Goal: Complete application form

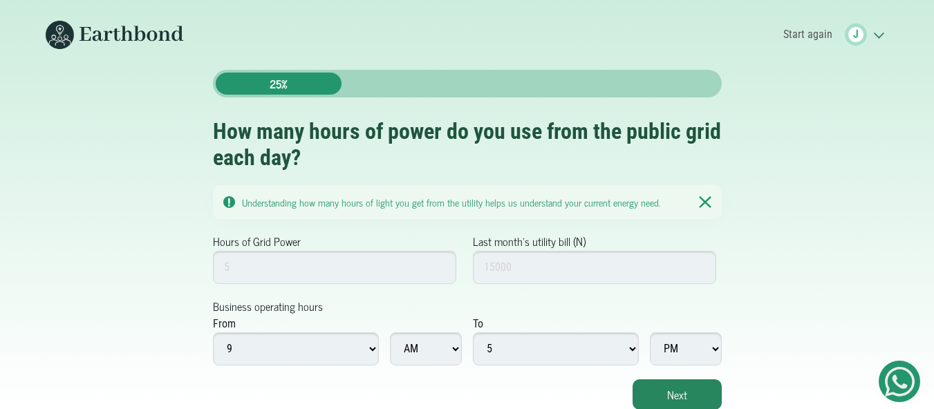
scroll to position [10, 0]
click at [282, 261] on input "Hours of Grid Power" at bounding box center [335, 266] width 244 height 33
type input "3"
click at [622, 251] on input "Last month's utility bill (N)" at bounding box center [595, 266] width 244 height 33
type input "3000"
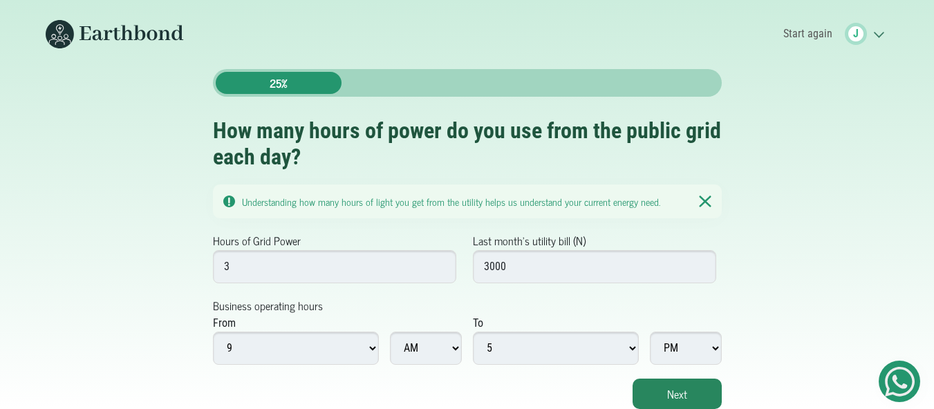
click at [370, 343] on select "1 2 3 4 5 6 7 8 9 10 11 12" at bounding box center [296, 348] width 166 height 33
select select "12"
click at [213, 332] on select "1 2 3 4 5 6 7 8 9 10 11 12" at bounding box center [296, 348] width 166 height 33
click at [632, 344] on select "1 2 3 4 5 6 7 8 9 10 11 12" at bounding box center [556, 348] width 166 height 33
select select "12"
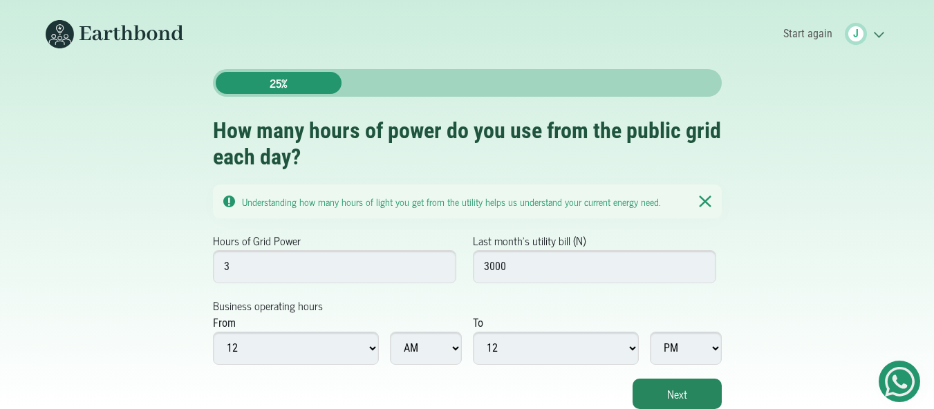
click at [473, 332] on select "1 2 3 4 5 6 7 8 9 10 11 12" at bounding box center [556, 348] width 166 height 33
click at [694, 379] on button "Next" at bounding box center [676, 394] width 89 height 30
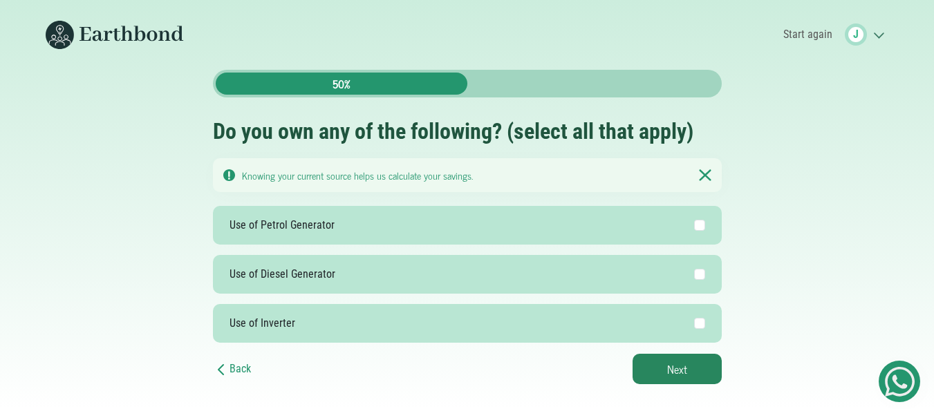
click at [555, 216] on label "Use of Petrol Generator" at bounding box center [467, 225] width 509 height 39
click at [694, 220] on input "Use of Petrol Generator" at bounding box center [699, 225] width 11 height 11
checkbox input "true"
click at [697, 366] on button "Next" at bounding box center [676, 369] width 89 height 30
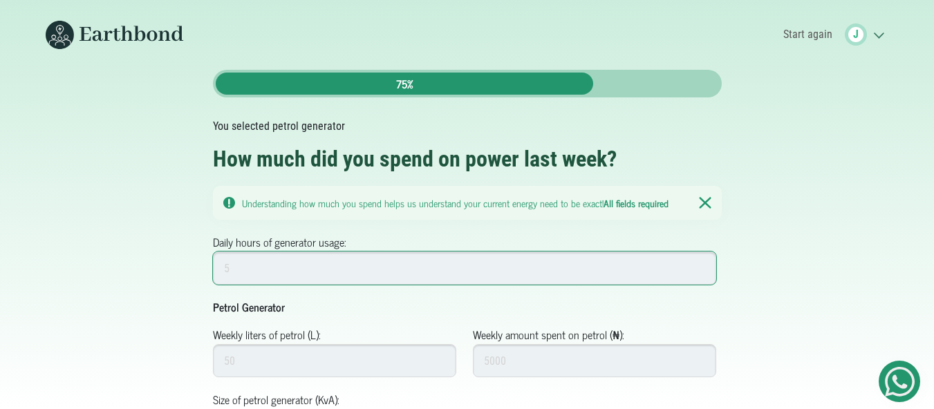
click at [523, 261] on input "Daily hours of generator usage:" at bounding box center [465, 268] width 504 height 33
type input "16"
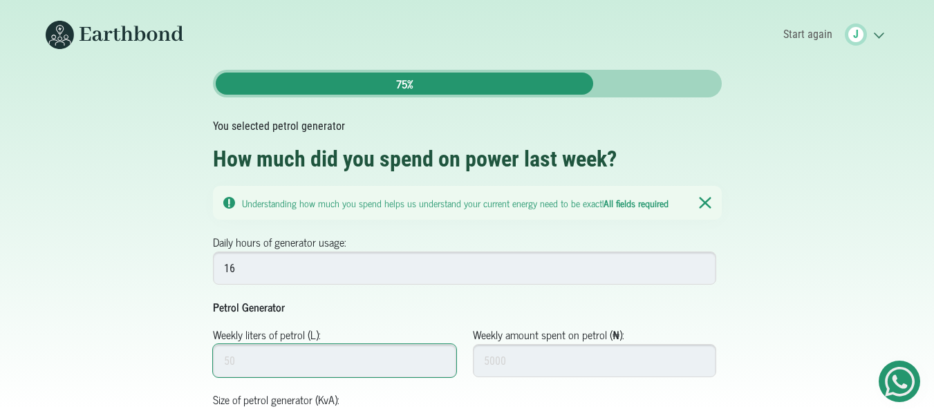
click at [402, 366] on input "Weekly liters of petrol (L):" at bounding box center [335, 360] width 244 height 33
type input "35"
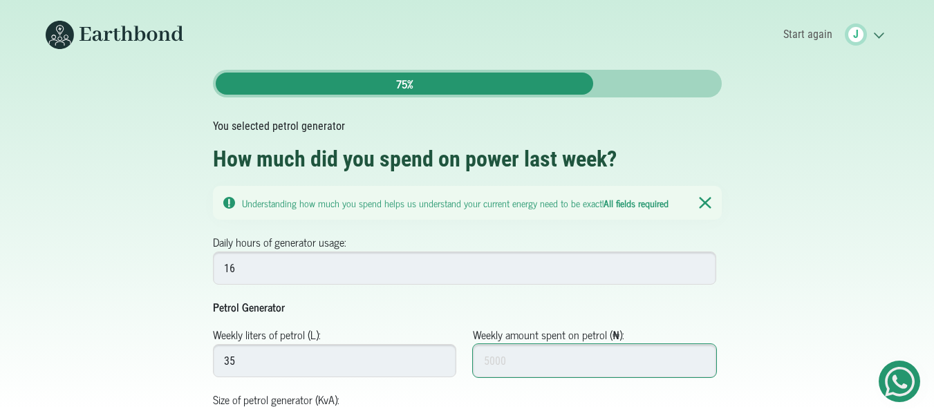
click at [503, 367] on input "Weekly amount spent on petrol (₦):" at bounding box center [595, 360] width 244 height 33
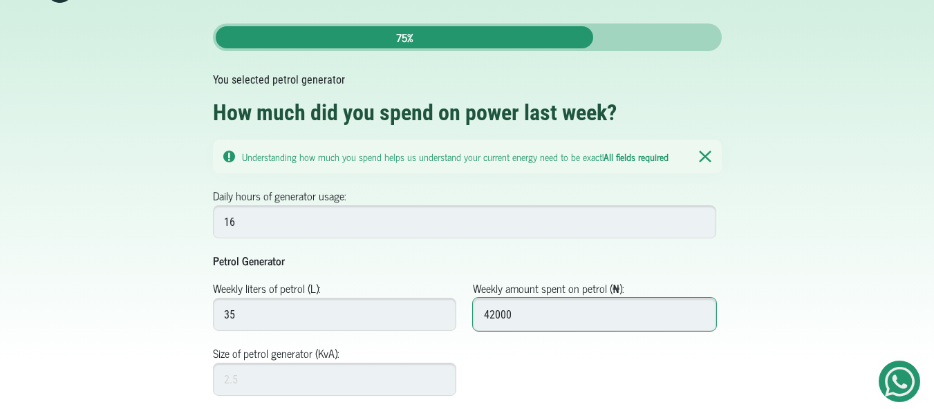
scroll to position [88, 0]
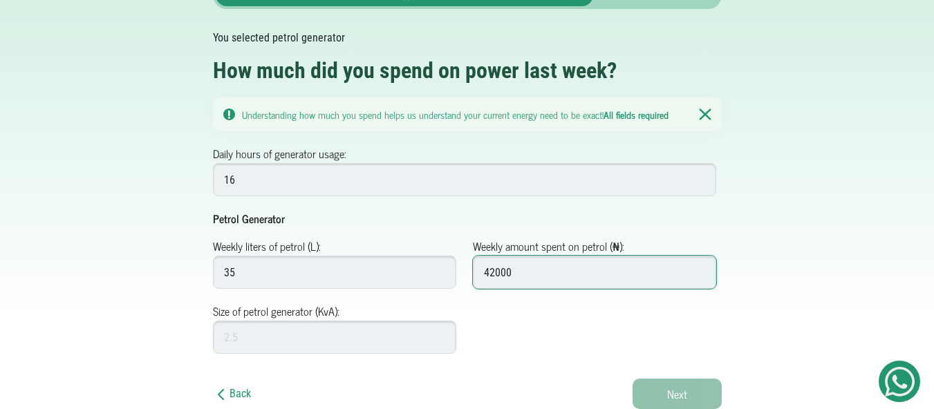
type input "42000"
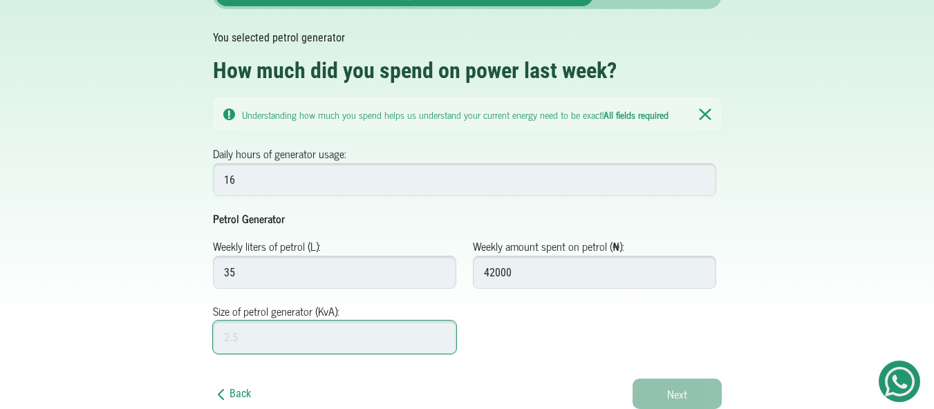
click at [245, 341] on input "Size of petrol generator (KvA):" at bounding box center [335, 337] width 244 height 33
type input "4"
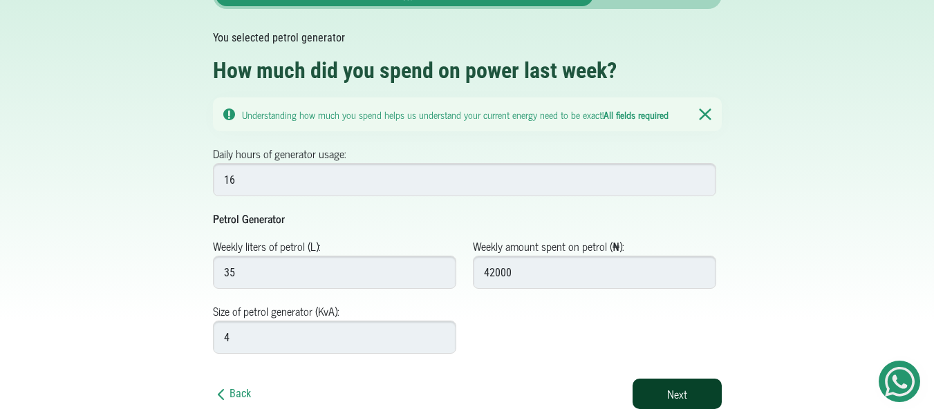
click at [694, 388] on button "Next" at bounding box center [676, 394] width 89 height 30
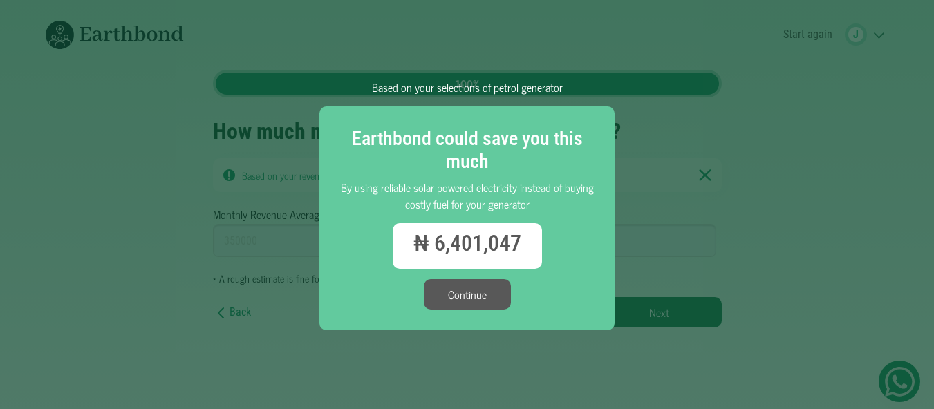
click at [459, 289] on button "Continue" at bounding box center [467, 294] width 87 height 30
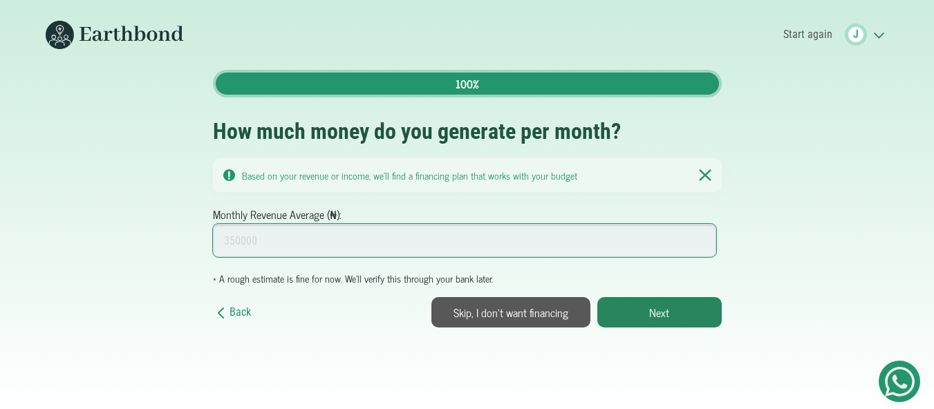
click at [323, 247] on input "Monthly Revenue Average (₦):" at bounding box center [465, 240] width 504 height 33
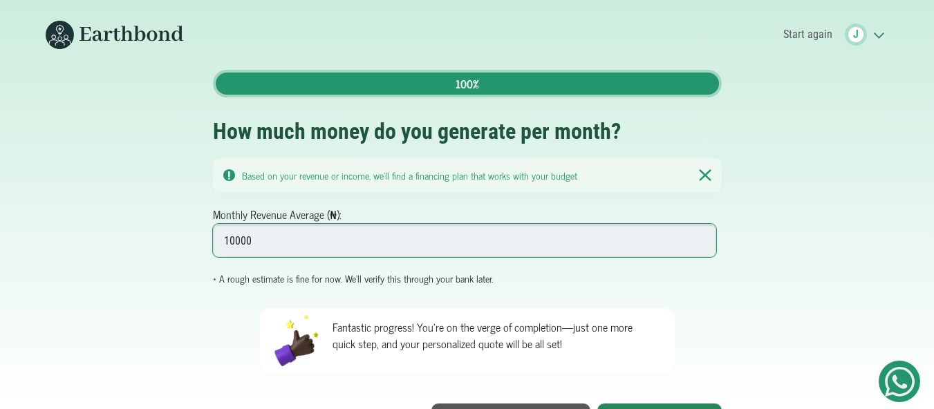
type input "10000"
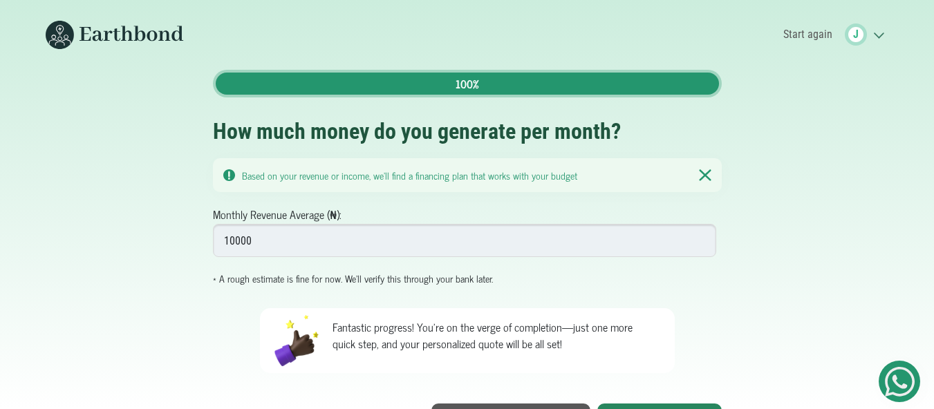
click at [784, 330] on div "Back 100% How much money do you generate per month? Based on your revenue or in…" at bounding box center [467, 252] width 788 height 364
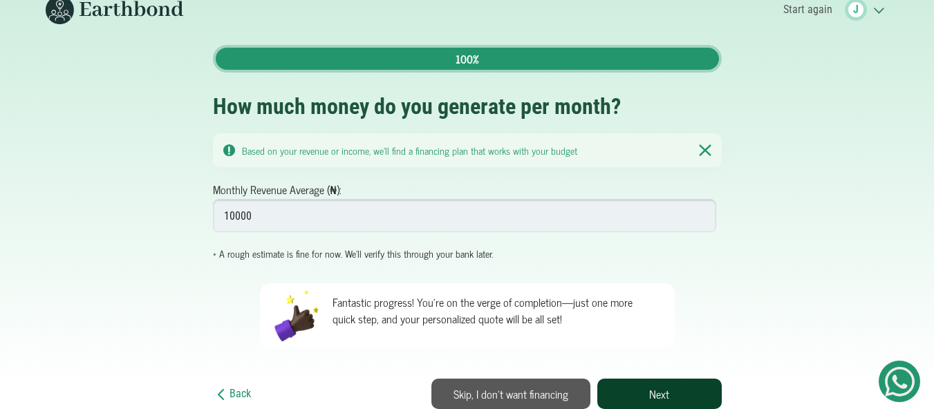
click at [681, 397] on button "Next" at bounding box center [659, 394] width 124 height 30
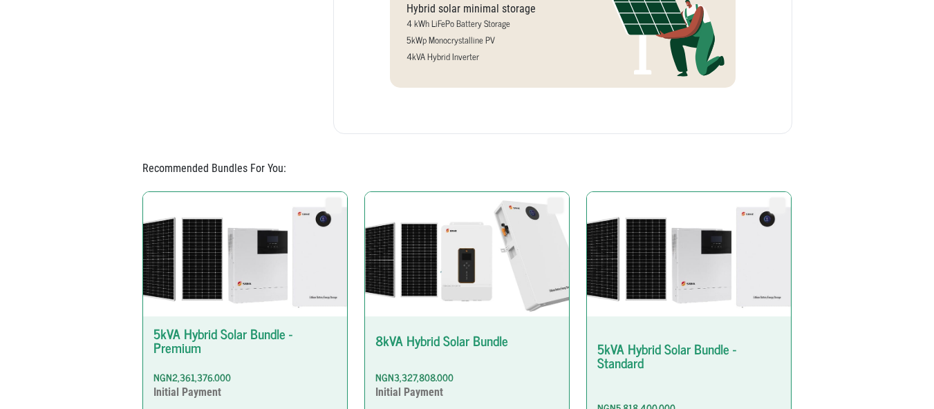
scroll to position [444, 0]
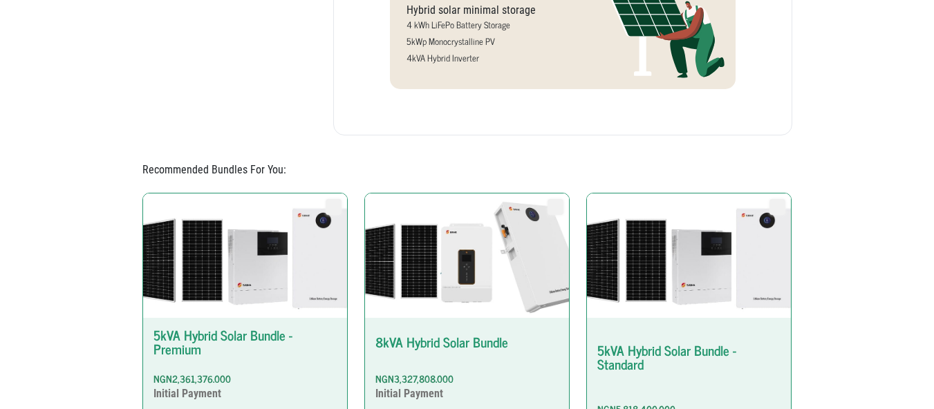
click at [777, 209] on label "Form Tabs" at bounding box center [777, 207] width 16 height 16
click at [769, 199] on input "5kVA Hybrid Solar Bundle - Standard NGN5,818,400.000 Initial Payment Installati…" at bounding box center [768, 198] width 1 height 1
radio input "true"
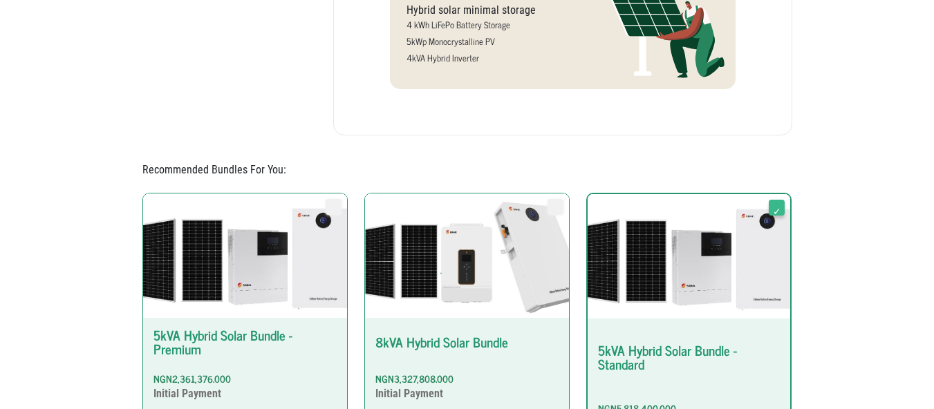
click at [784, 207] on label "Form Tabs" at bounding box center [776, 208] width 16 height 16
click at [768, 200] on input "5kVA Hybrid Solar Bundle - Standard NGN5,818,400.000 Initial Payment Installati…" at bounding box center [768, 199] width 1 height 1
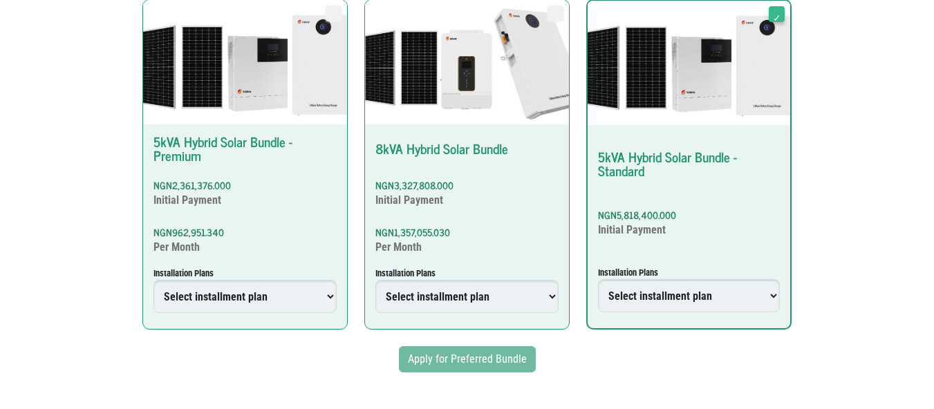
scroll to position [623, 0]
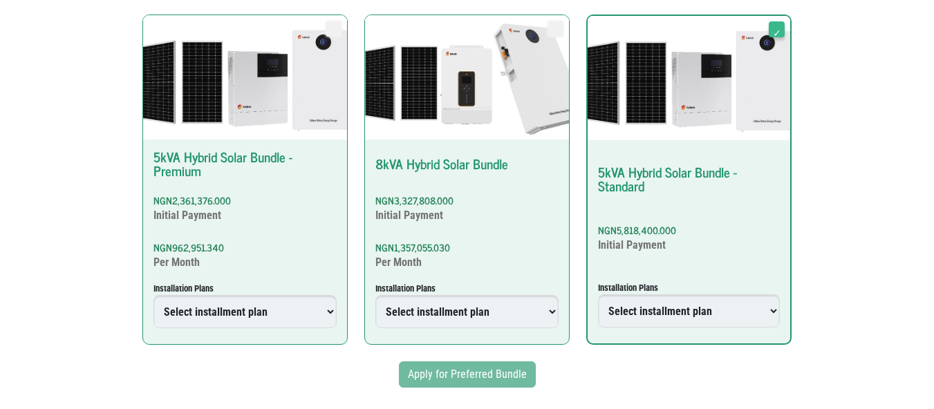
click at [715, 322] on select "Select installment plan Upfront Plan 12 Months Plan 18 Months Plan 24 Months Pl…" at bounding box center [689, 310] width 182 height 33
select select "4739067000000444347"
click at [598, 296] on select "Select installment plan Upfront Plan 12 Months Plan 18 Months Plan 24 Months Pl…" at bounding box center [689, 310] width 182 height 33
type input "4739067000000444347"
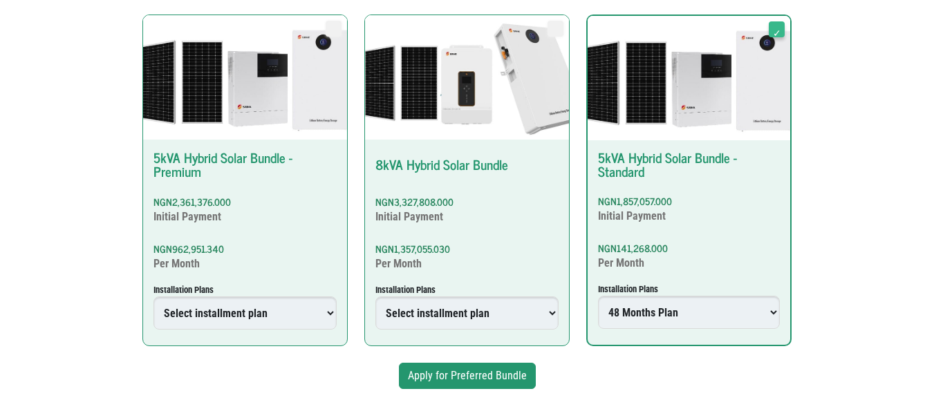
click at [500, 321] on select "Select installment plan 6 Months Plan 18 Months Plan 24 Months Plan 36 Months P…" at bounding box center [466, 312] width 183 height 33
select select "4739067000000448240"
radio input "true"
click at [375, 296] on select "Select installment plan 6 Months Plan 18 Months Plan 24 Months Plan 36 Months P…" at bounding box center [466, 312] width 183 height 33
type input "4739067000000448240"
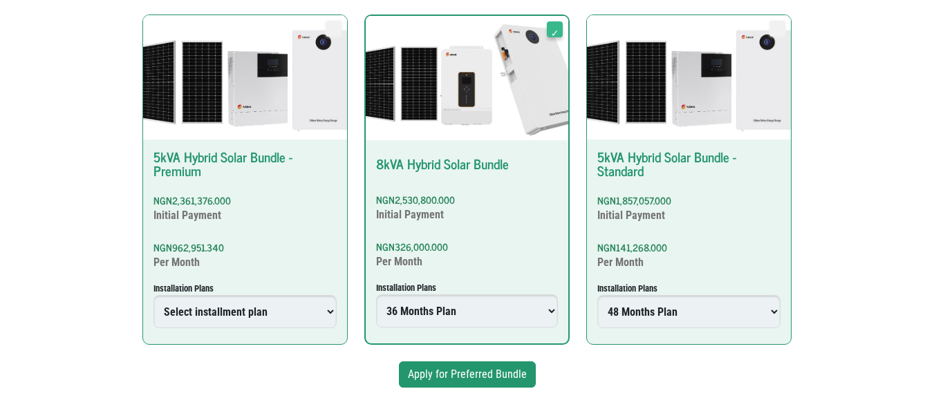
click at [290, 315] on select "Select installment plan 6 Months Plan 12 Months Plan 18 Months Plan 24 Months P…" at bounding box center [244, 311] width 183 height 33
select select "4739067000001299754"
radio input "true"
click at [153, 296] on select "Select installment plan 6 Months Plan 12 Months Plan 18 Months Plan 24 Months P…" at bounding box center [244, 311] width 183 height 33
type input "4739067000001299754"
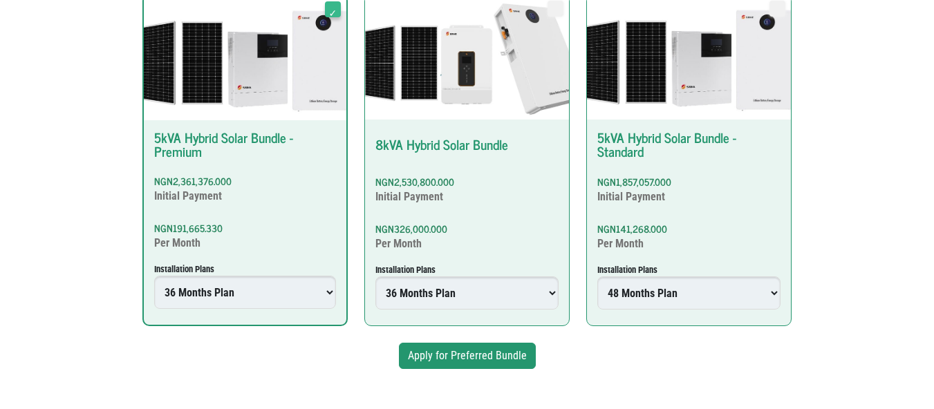
scroll to position [653, 0]
click at [500, 368] on button "Apply for Preferred Bundle" at bounding box center [467, 356] width 137 height 26
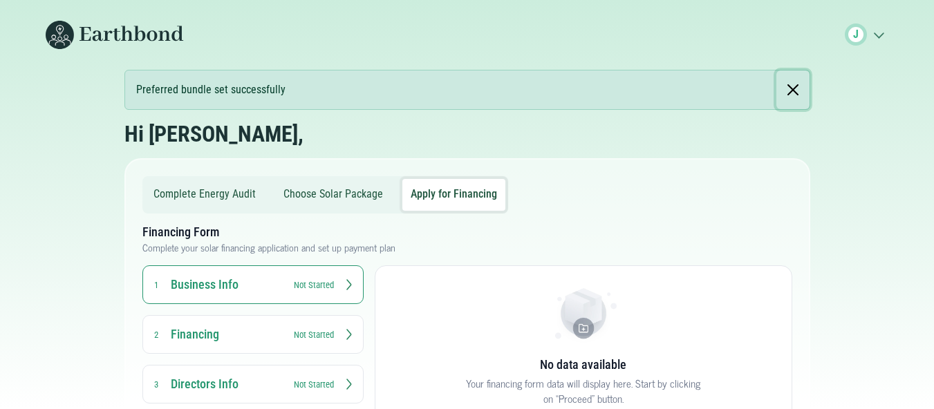
click at [791, 97] on button "Close" at bounding box center [792, 89] width 33 height 39
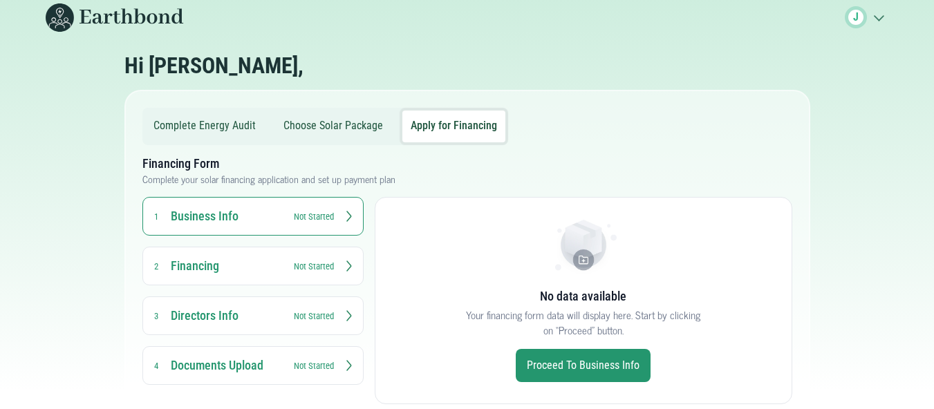
scroll to position [21, 0]
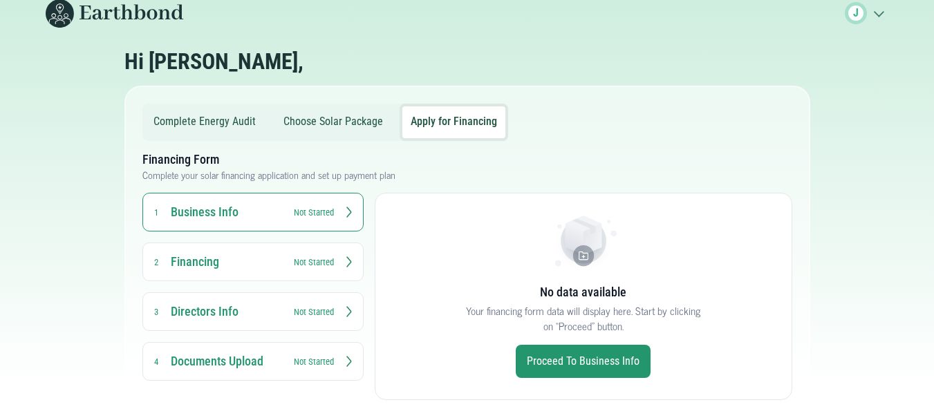
click at [221, 137] on button "Complete Energy Audit" at bounding box center [204, 122] width 119 height 32
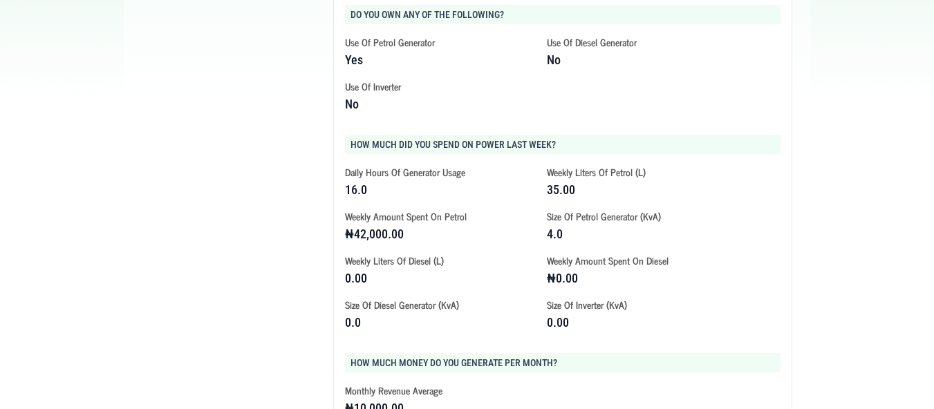
scroll to position [380, 0]
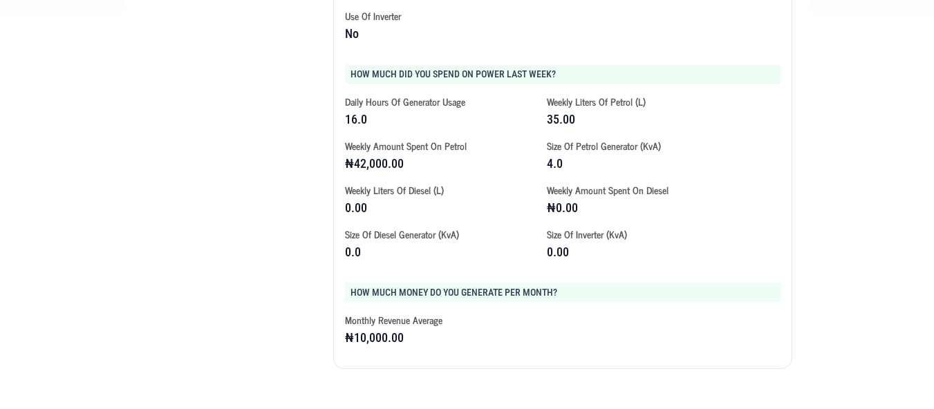
click at [599, 328] on div "Monthly Revenue Average ₦10,000.00" at bounding box center [562, 329] width 435 height 55
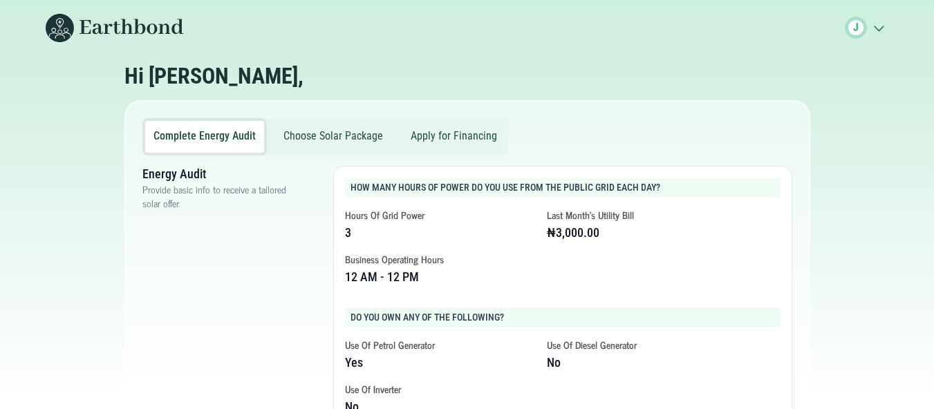
scroll to position [0, 0]
